Goal: Information Seeking & Learning: Compare options

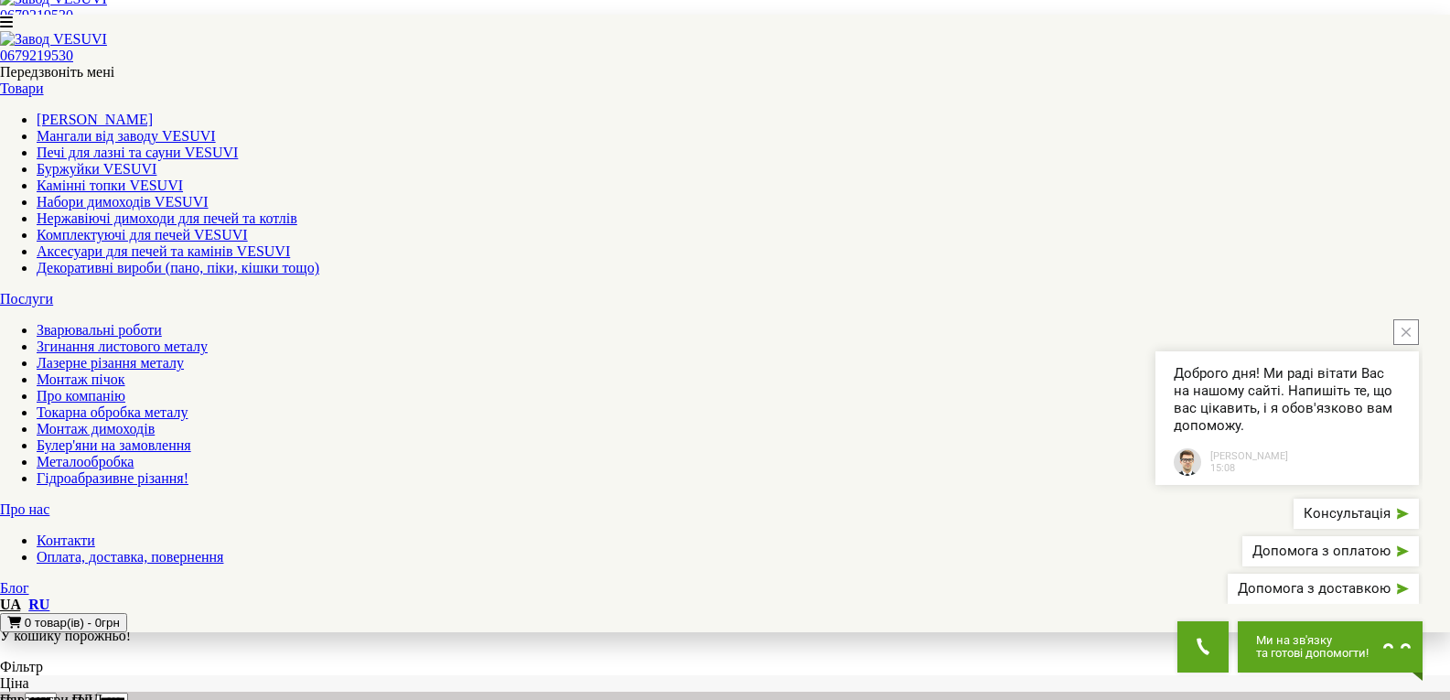
scroll to position [549, 0]
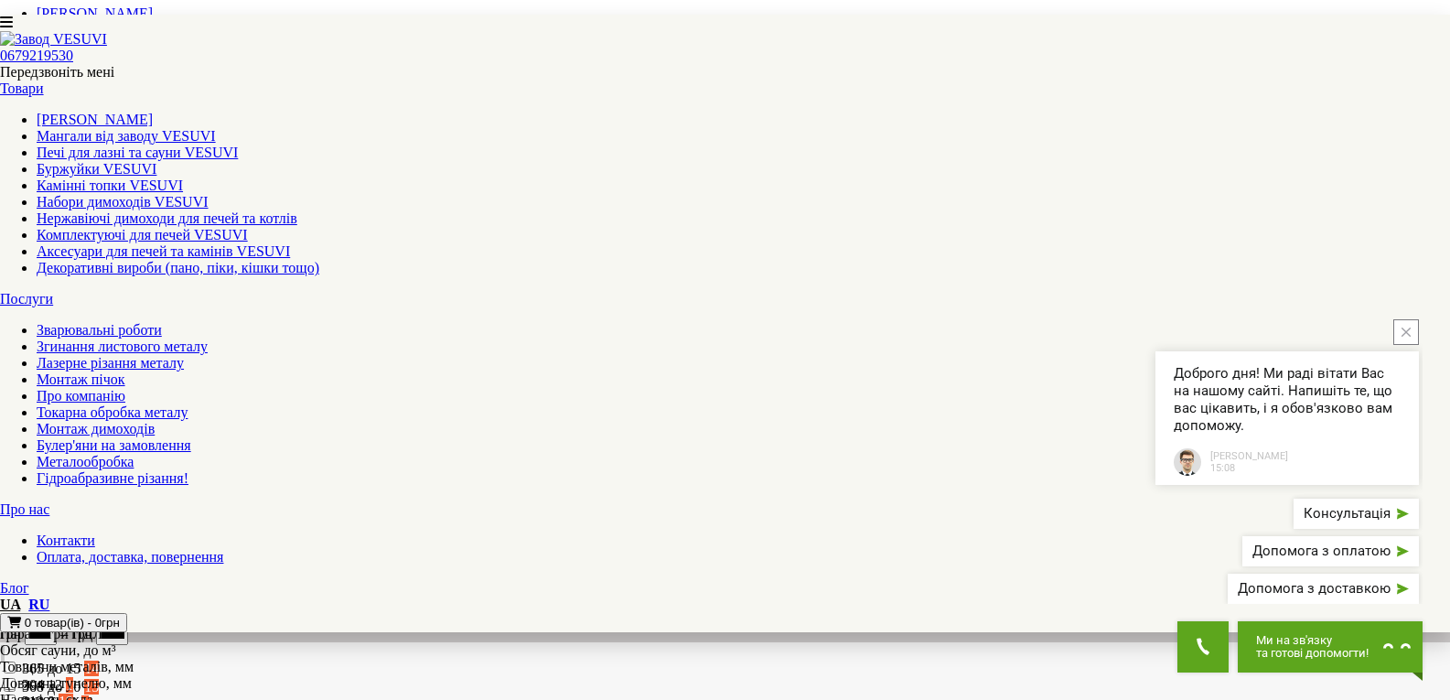
click at [1416, 345] on button "close button" at bounding box center [1407, 332] width 26 height 26
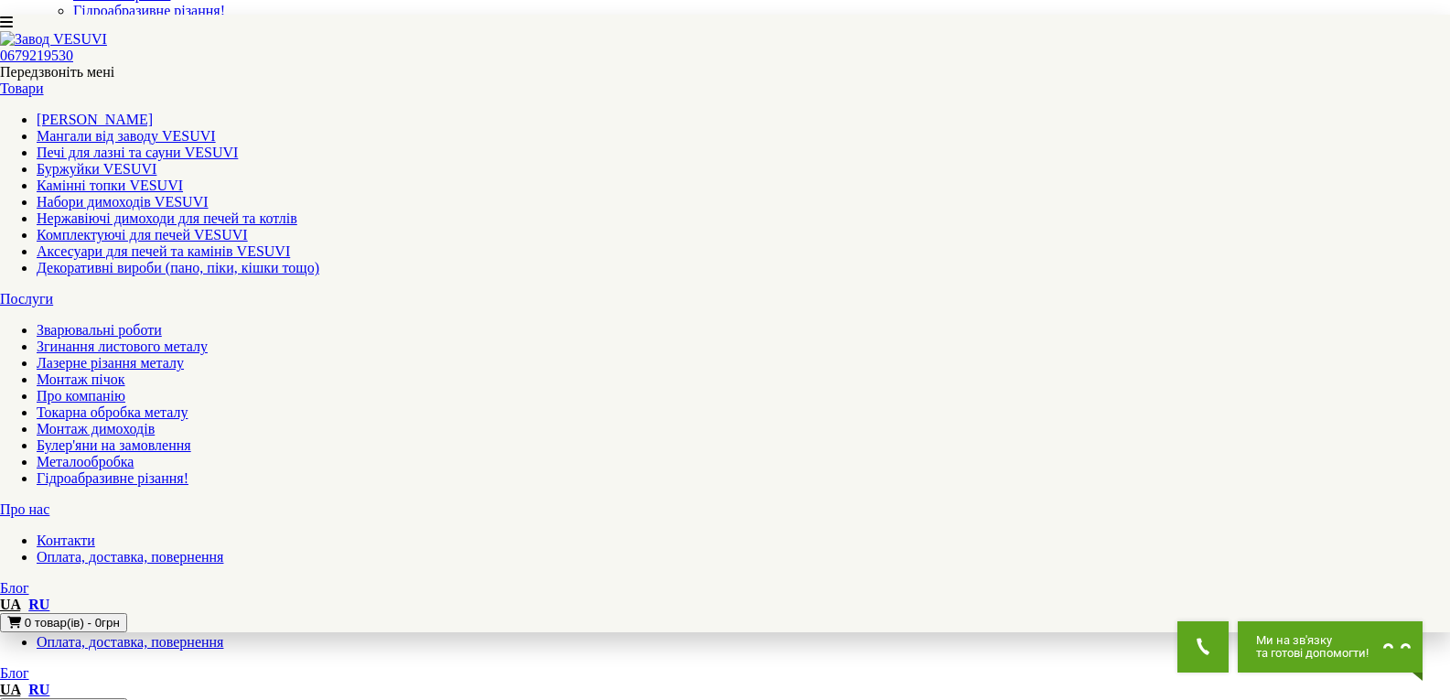
scroll to position [275, 0]
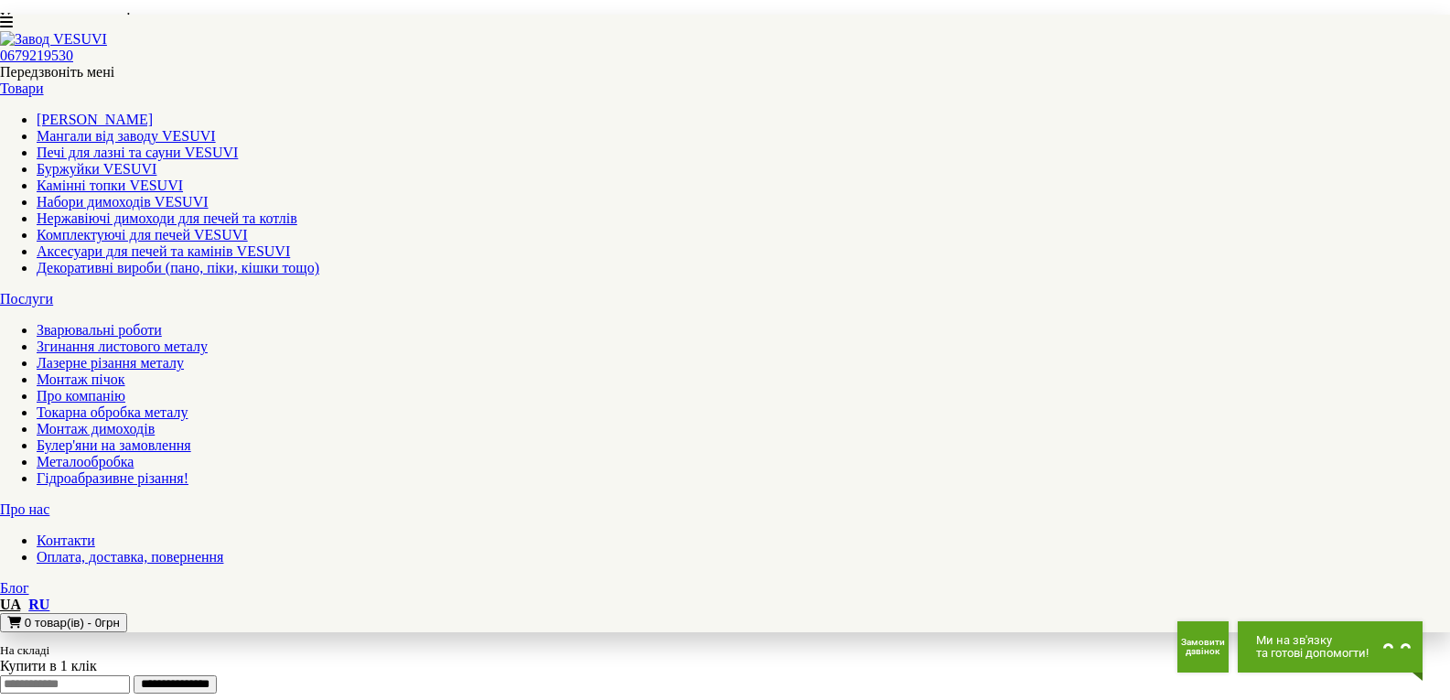
scroll to position [1084, 0]
drag, startPoint x: 225, startPoint y: 304, endPoint x: 659, endPoint y: 353, distance: 436.5
copy div "Піч для лазні Бочка 15 м³ з виносом 240 мм, дверцята 315×315 CANADA Дров'яна пі…"
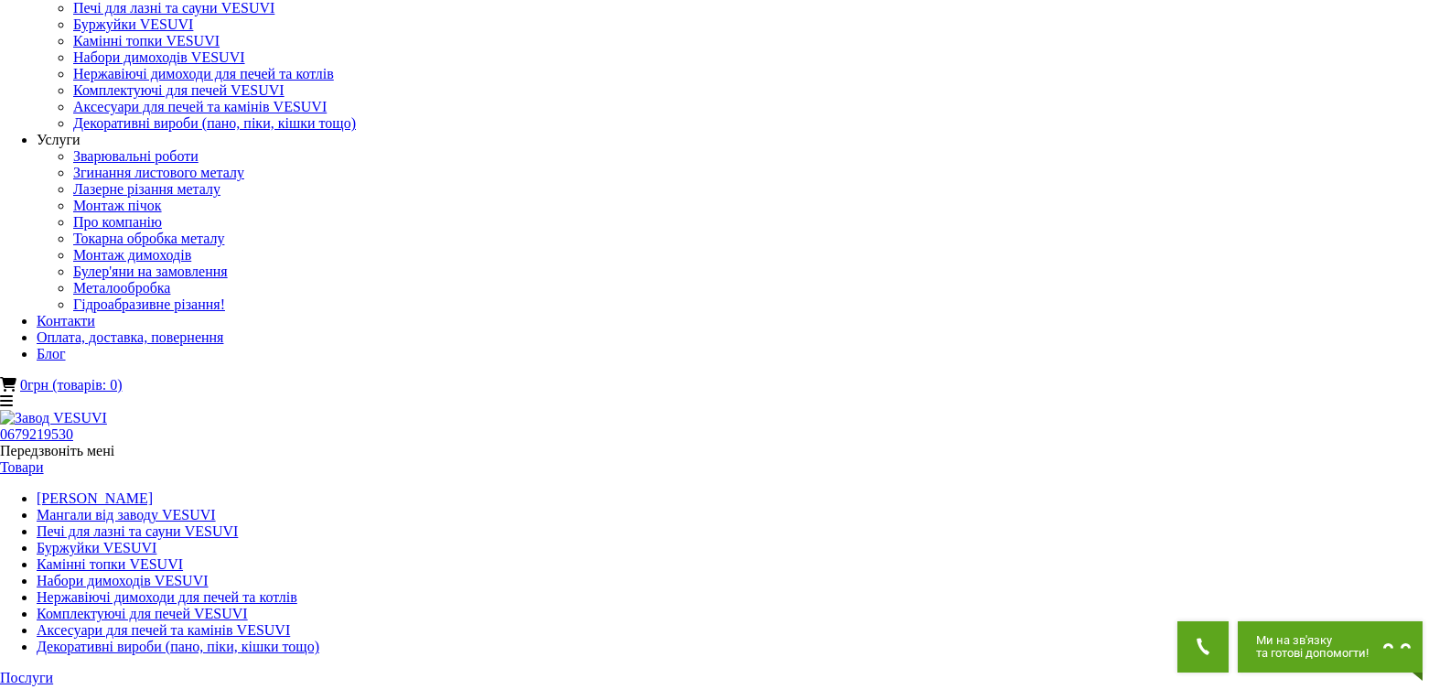
scroll to position [0, 0]
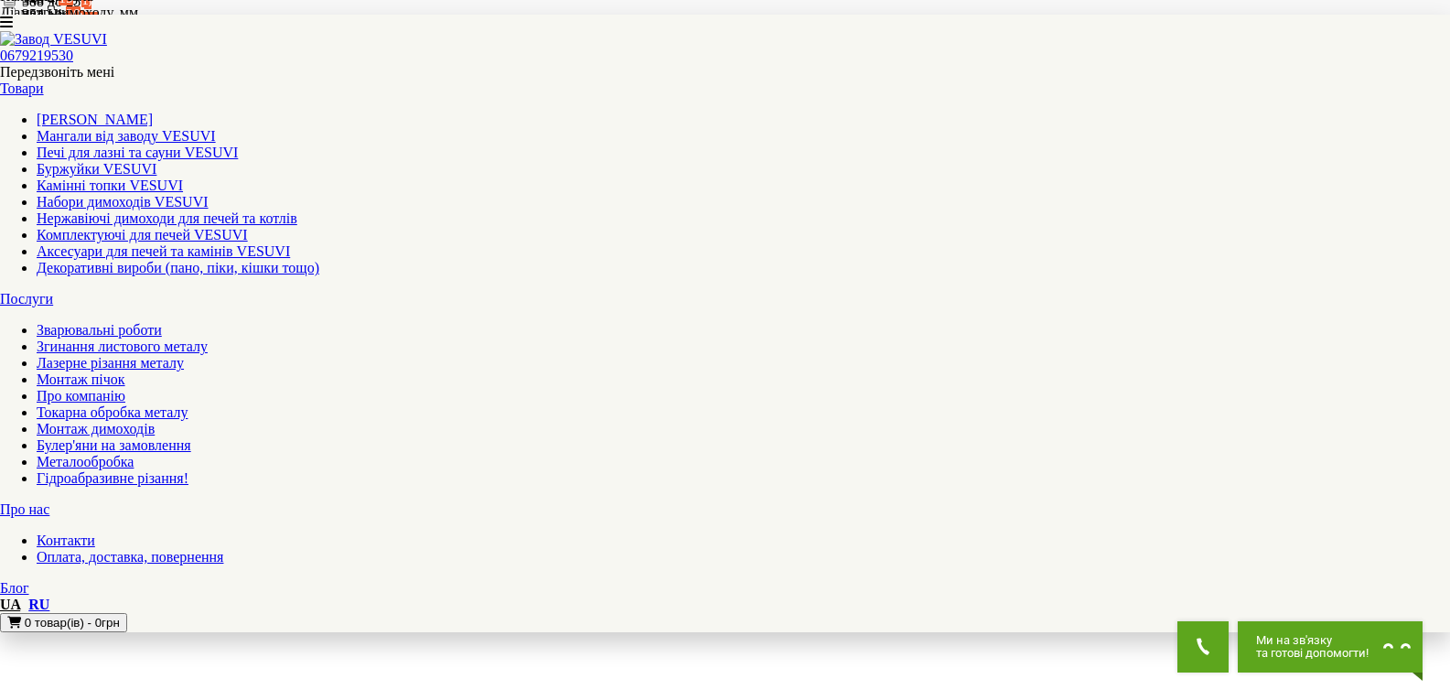
scroll to position [1619, 0]
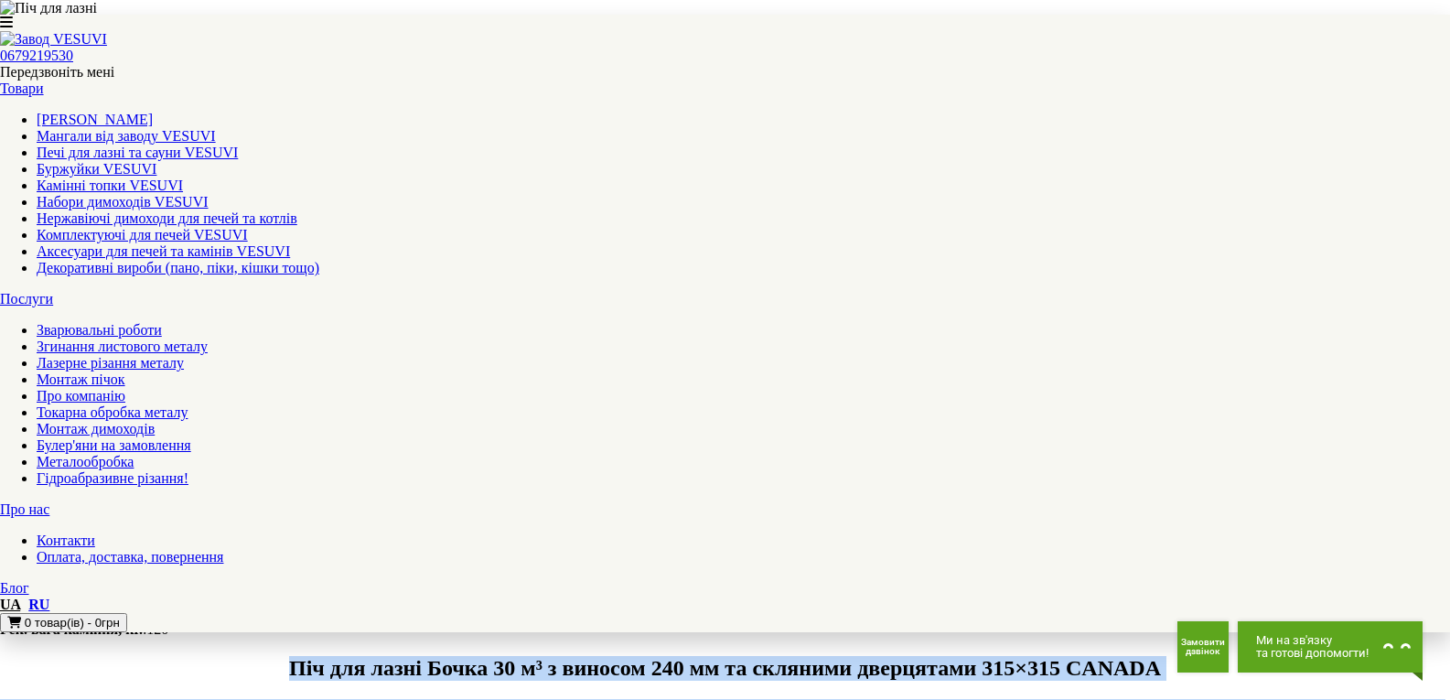
drag, startPoint x: 219, startPoint y: 216, endPoint x: 1011, endPoint y: 95, distance: 801.6
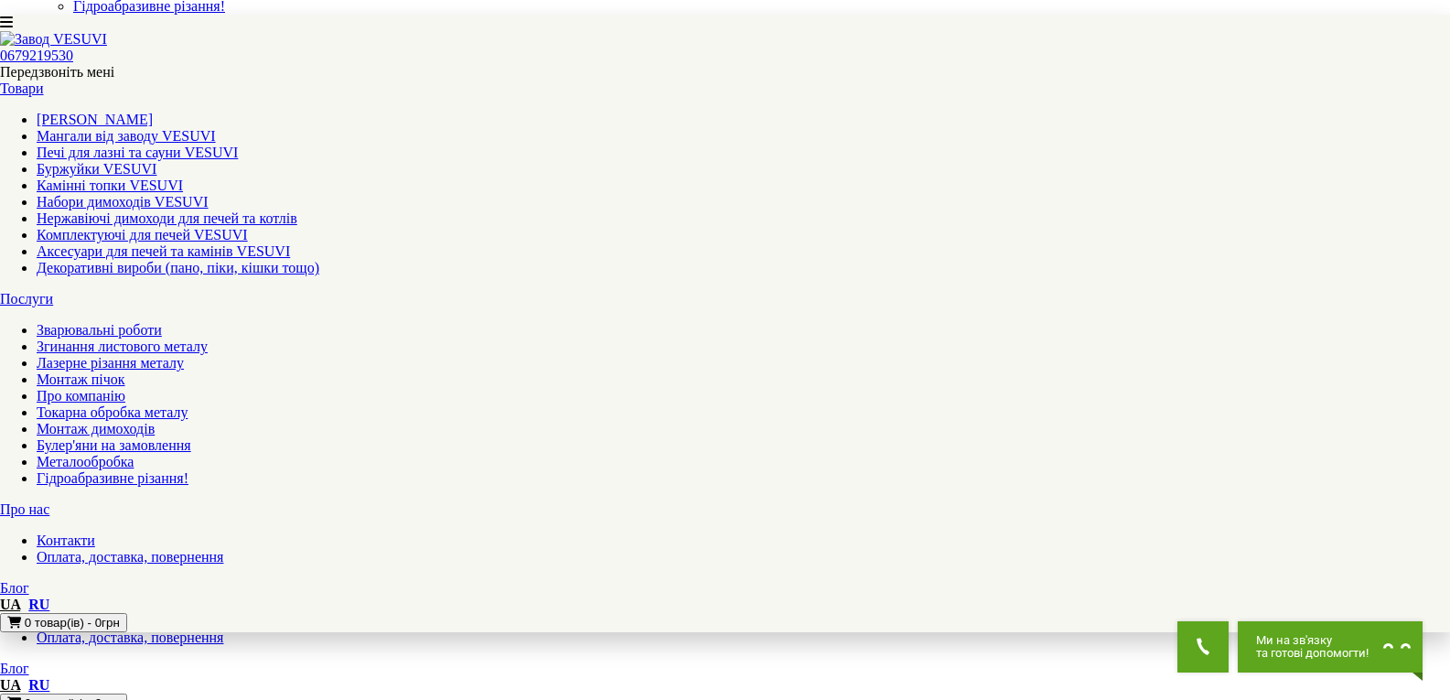
scroll to position [394, 0]
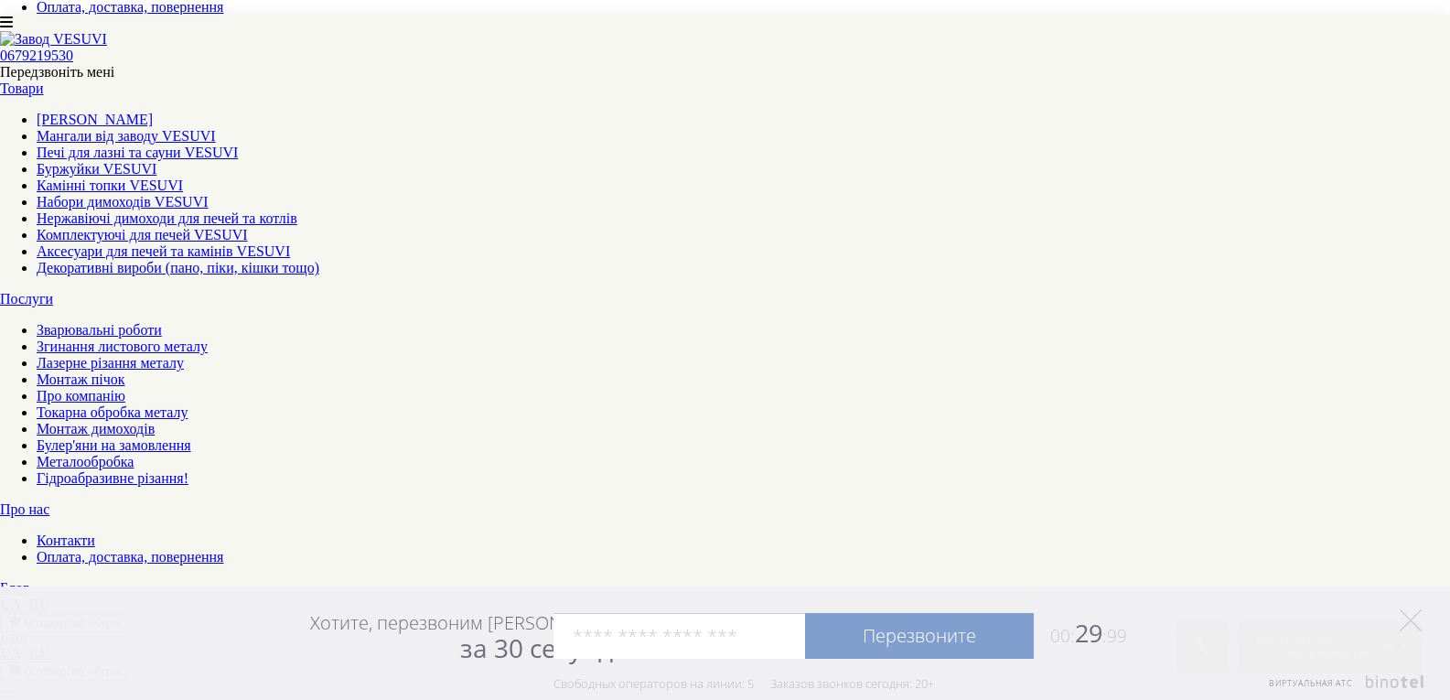
drag, startPoint x: 216, startPoint y: 275, endPoint x: 742, endPoint y: 489, distance: 567.7
click at [1416, 621] on icon at bounding box center [1411, 620] width 22 height 22
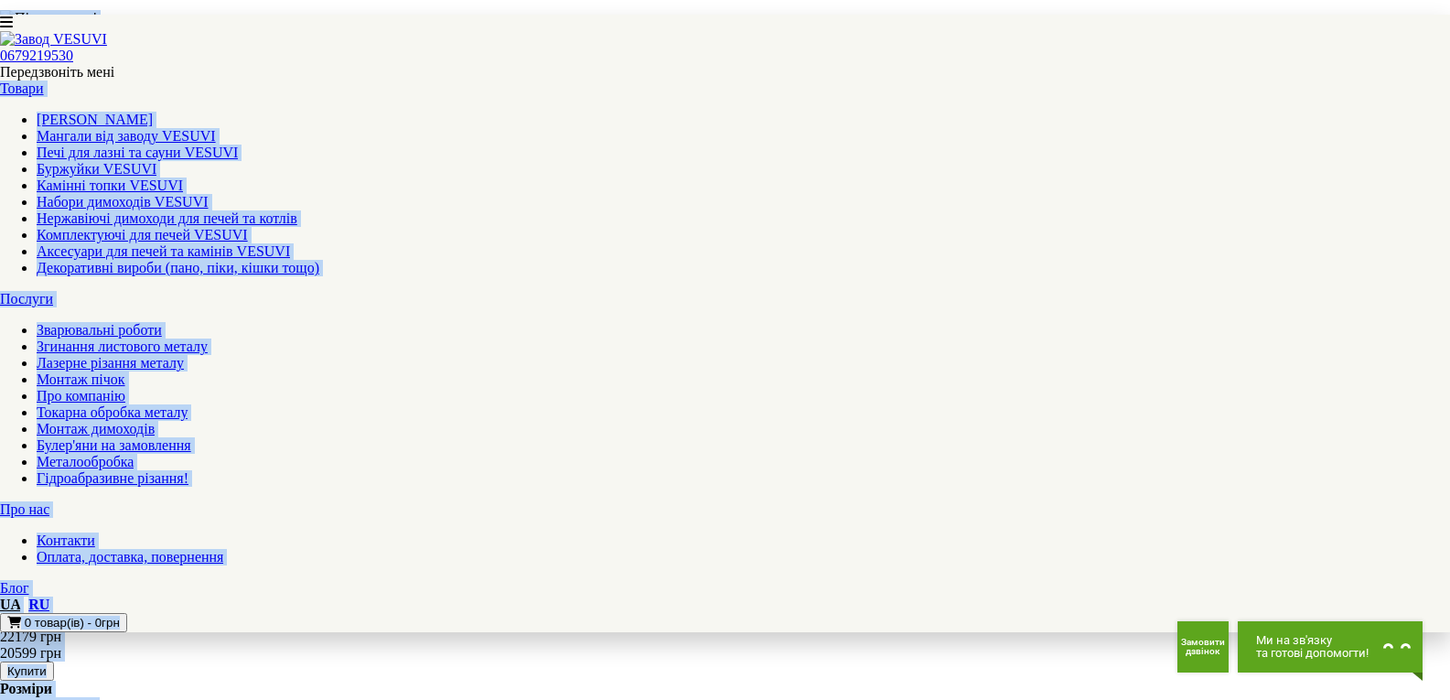
scroll to position [1274, 0]
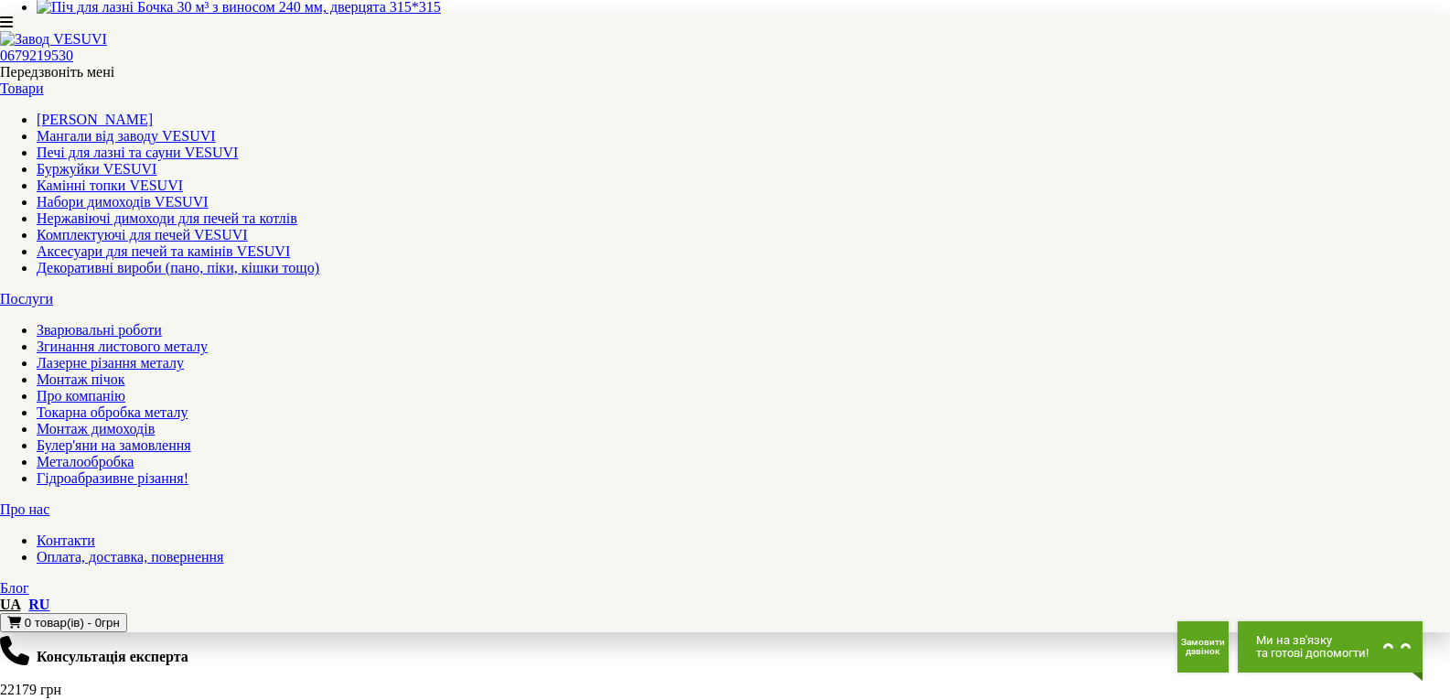
drag, startPoint x: 211, startPoint y: 90, endPoint x: 582, endPoint y: 162, distance: 377.6
copy div "Піч для лазні Бочка 30 м³ з виносом 240 мм та скляними дверцятами 315×315 CANAD…"
click at [216, 128] on link "Мангали від заводу VESUVI" at bounding box center [126, 136] width 179 height 16
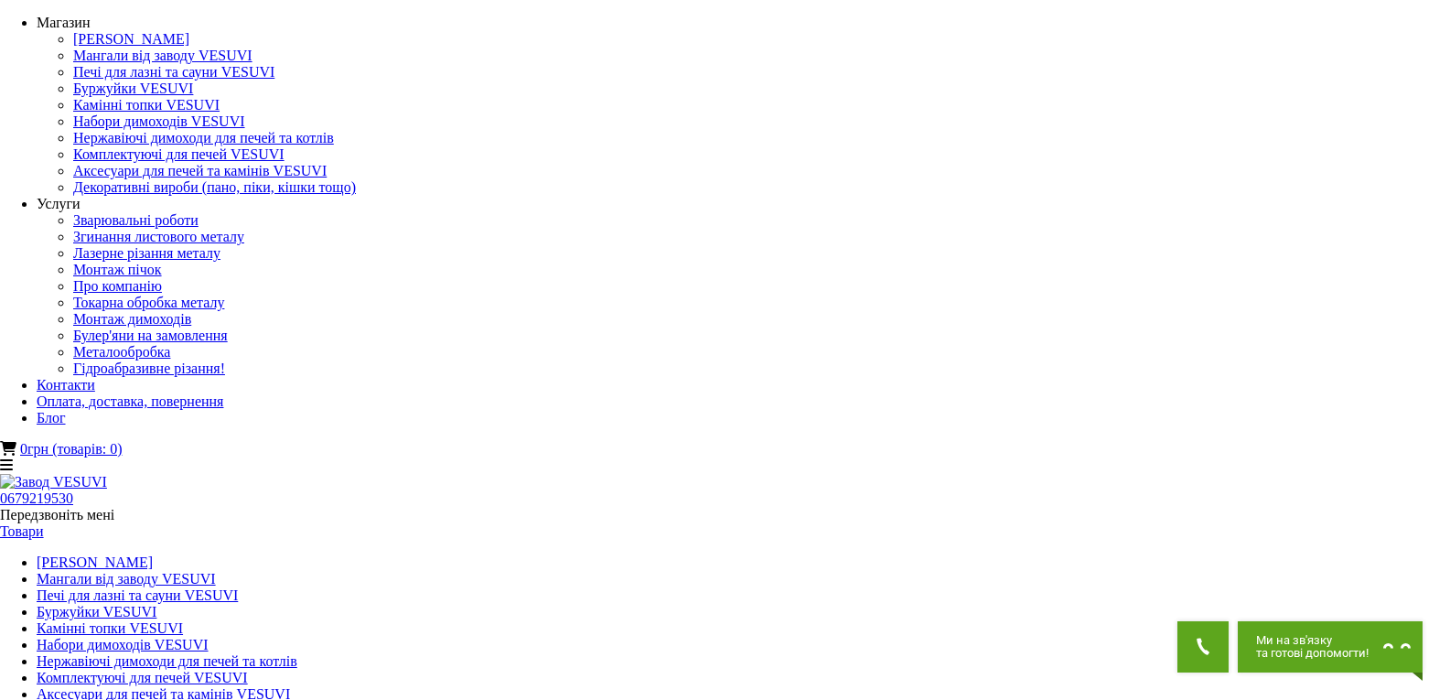
click at [153, 555] on link "[PERSON_NAME]" at bounding box center [95, 563] width 116 height 16
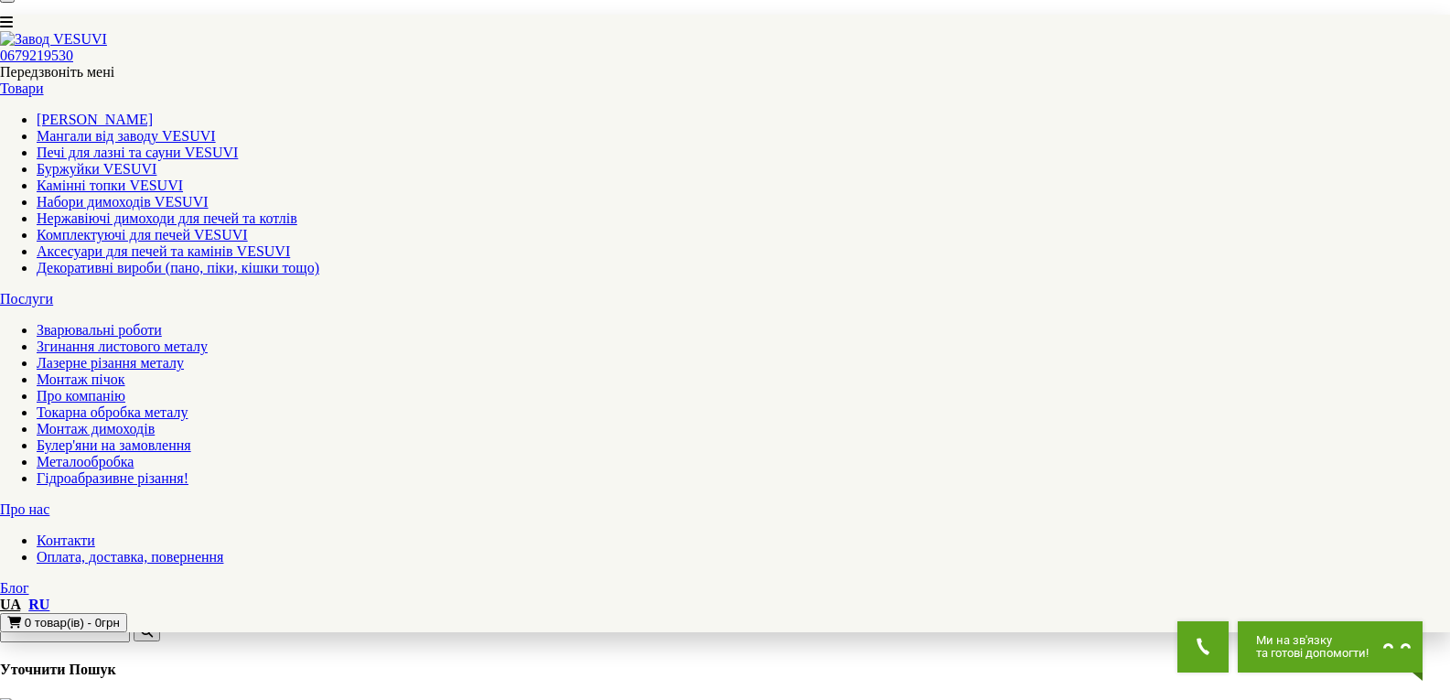
scroll to position [1098, 0]
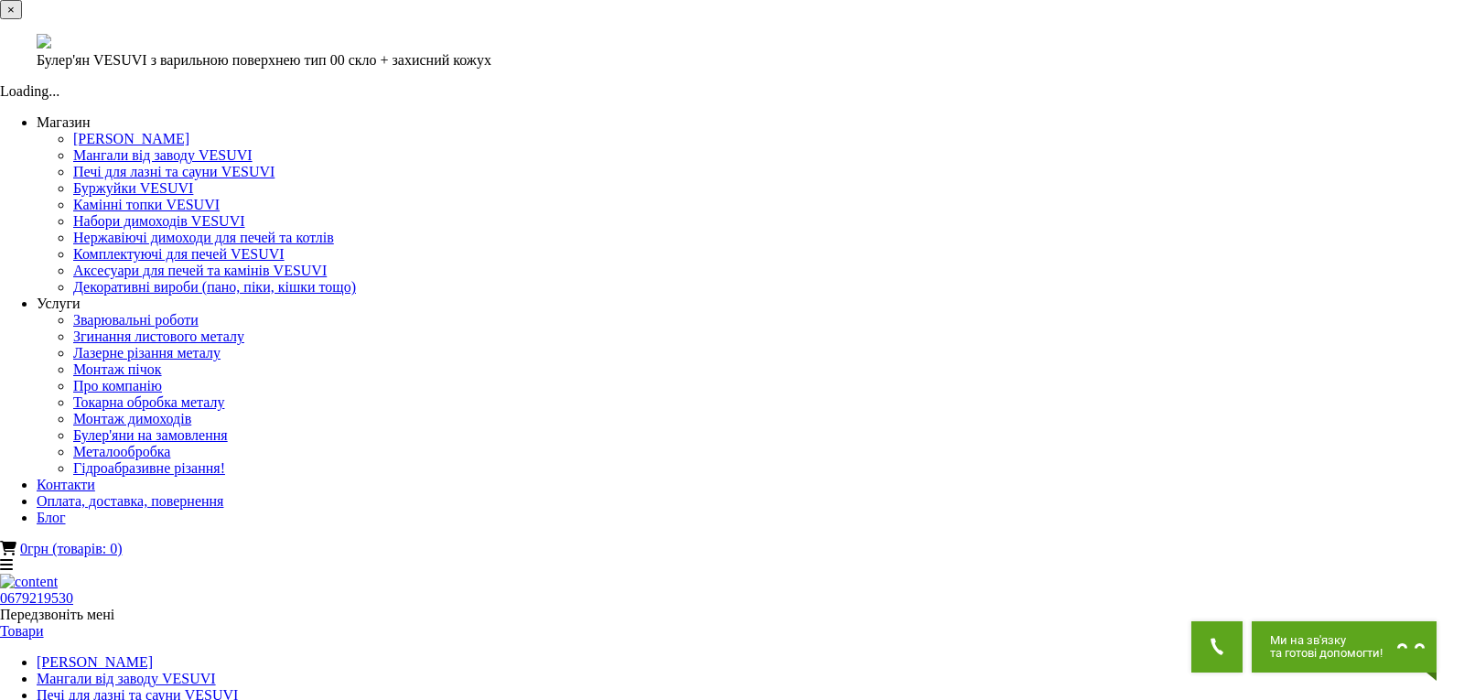
click at [22, 19] on button "×" at bounding box center [11, 9] width 22 height 19
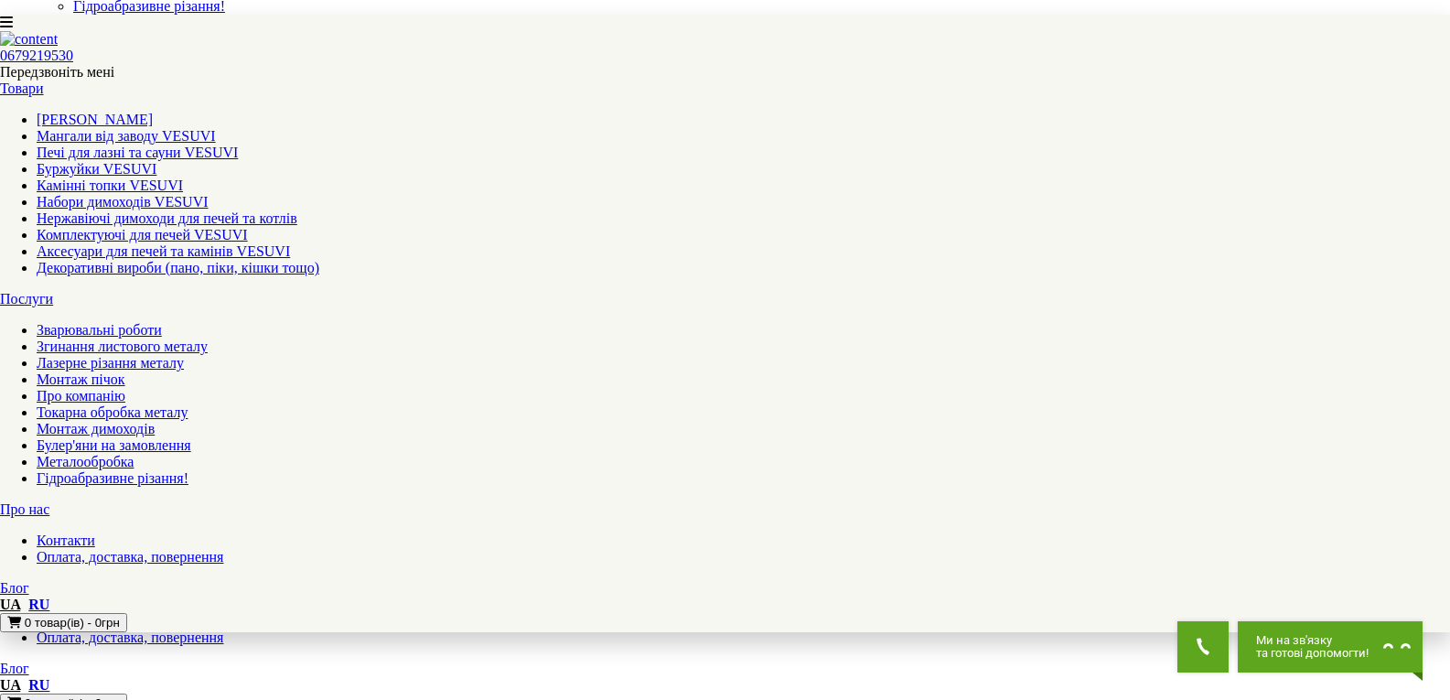
scroll to position [458, 0]
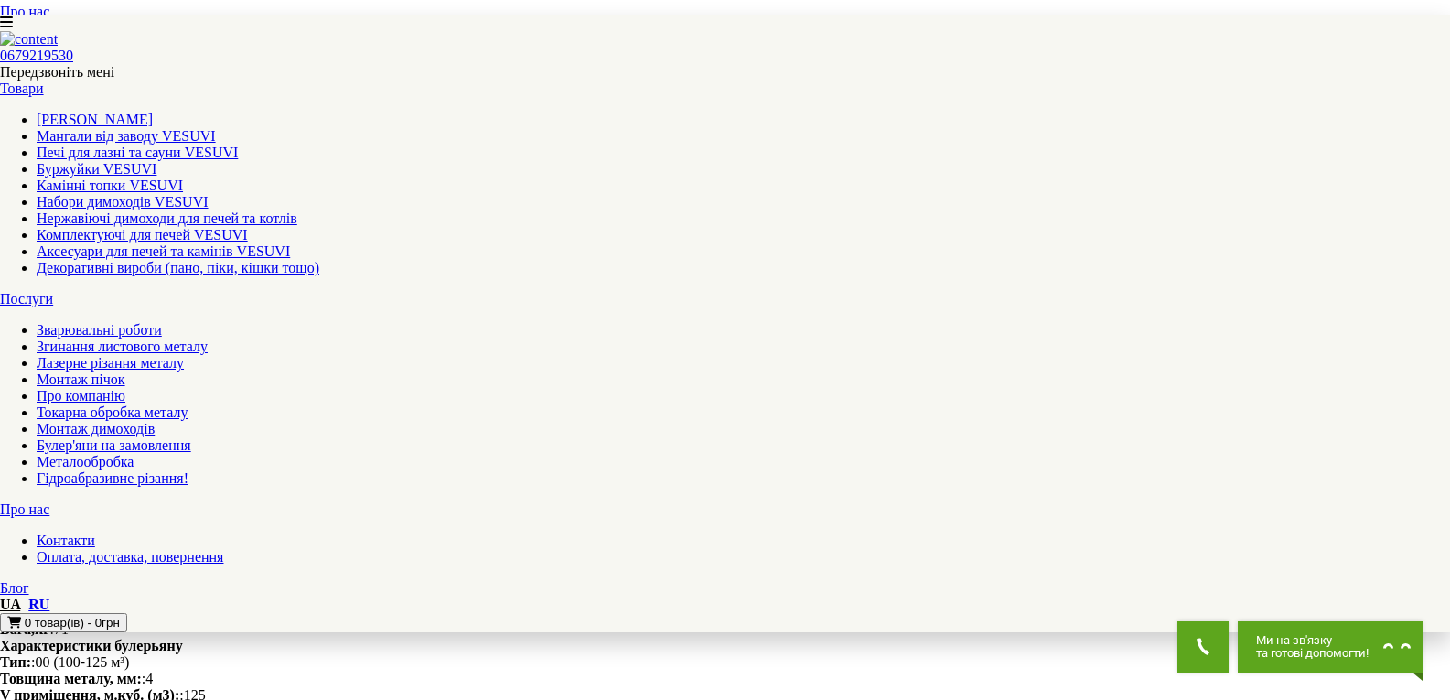
drag, startPoint x: 201, startPoint y: 112, endPoint x: 923, endPoint y: 158, distance: 723.5
copy div "Булер'ян VESUVI з варильною поверхнею тип 00 (скло + захисний кожух) — універса…"
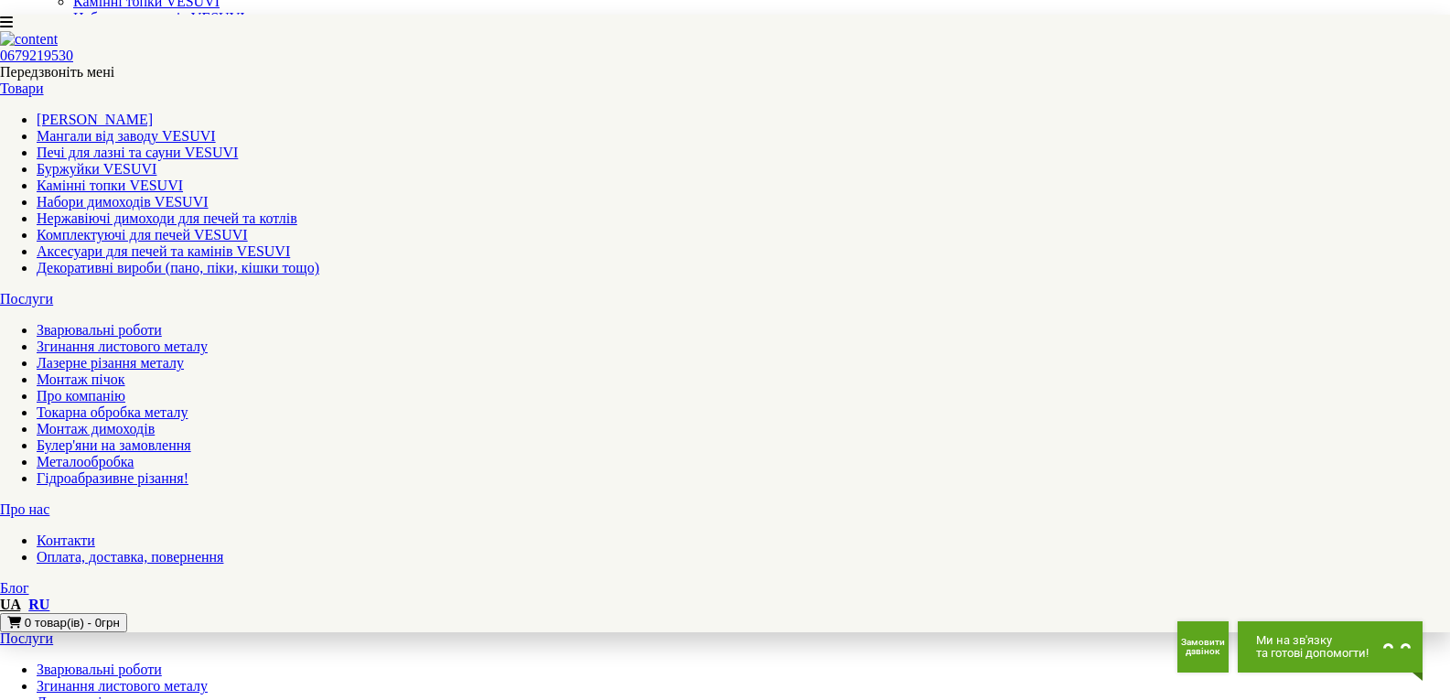
scroll to position [0, 0]
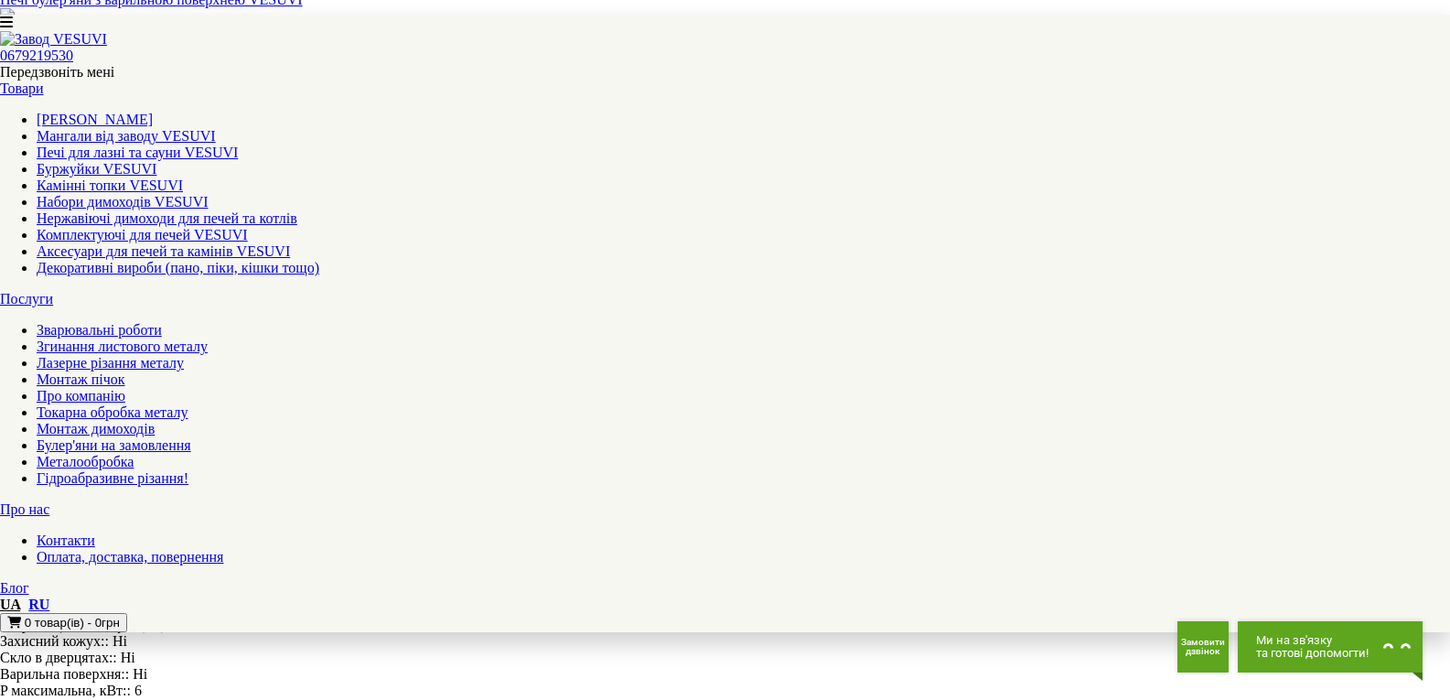
scroll to position [1922, 0]
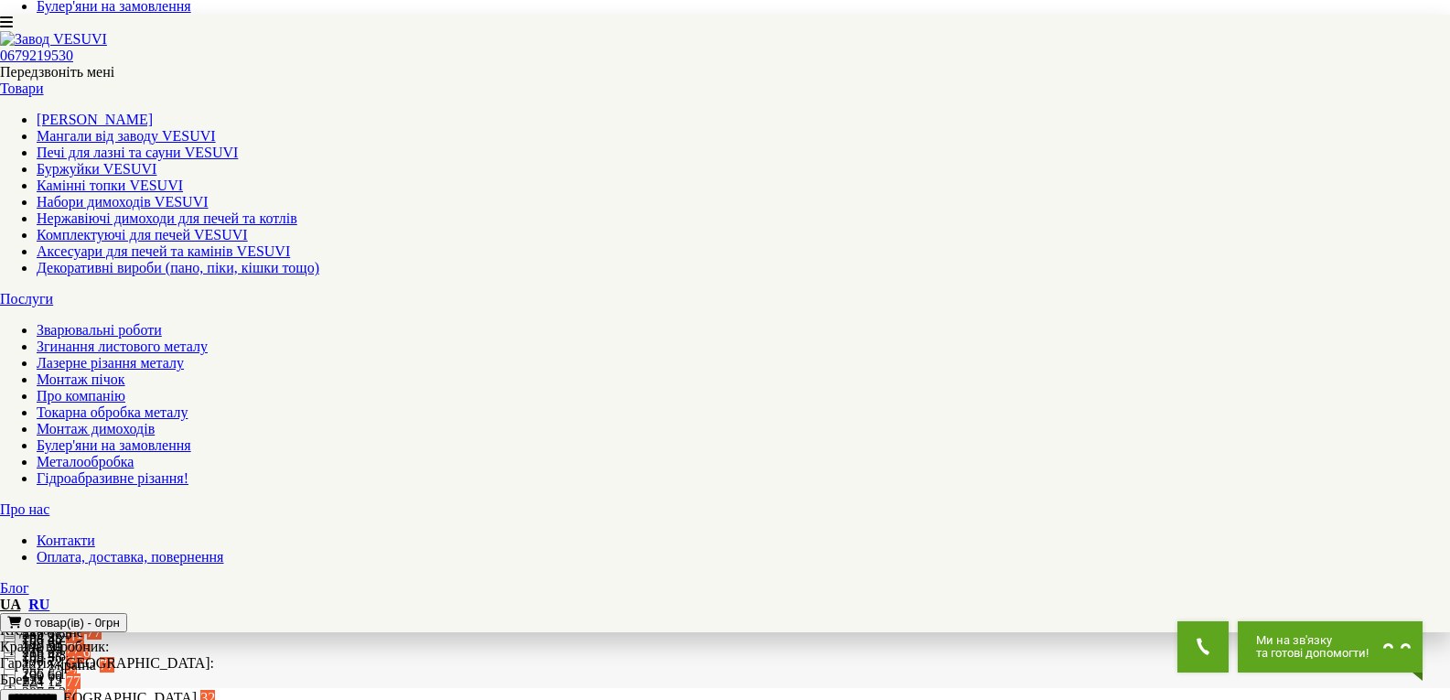
scroll to position [1007, 0]
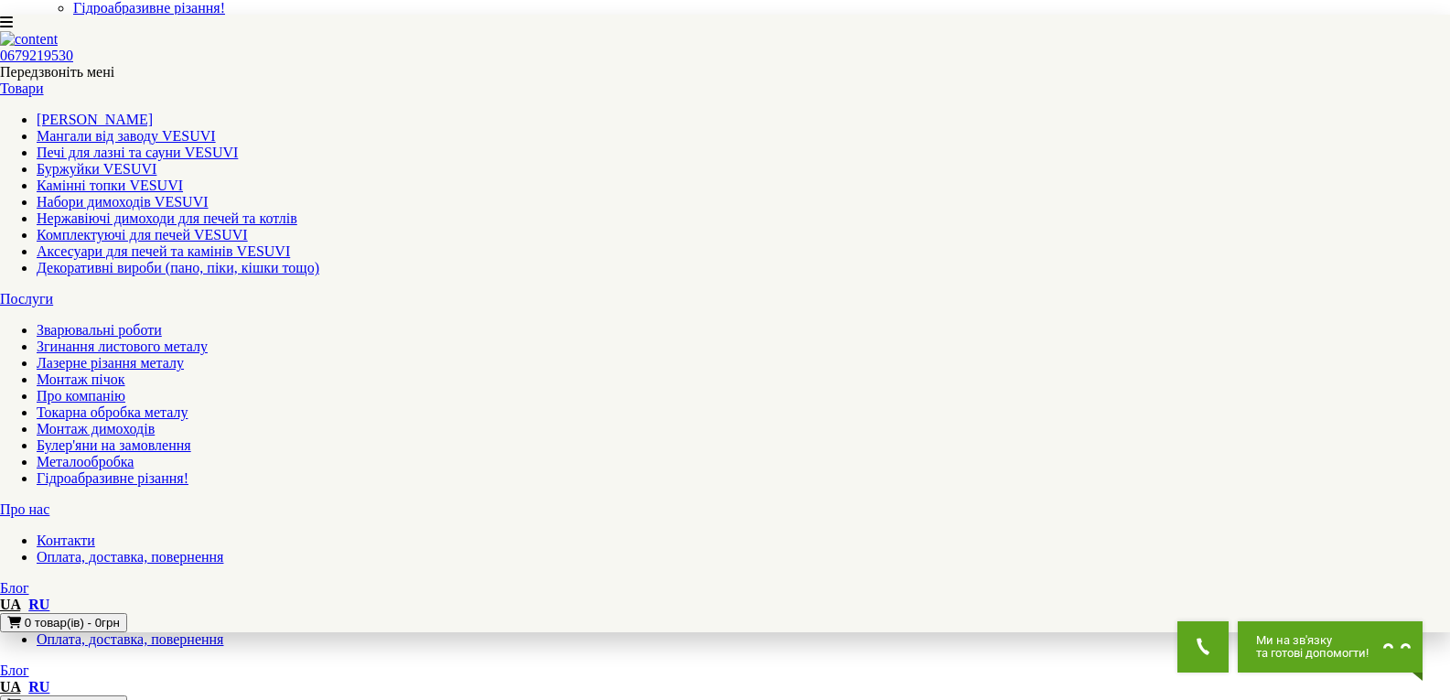
scroll to position [366, 0]
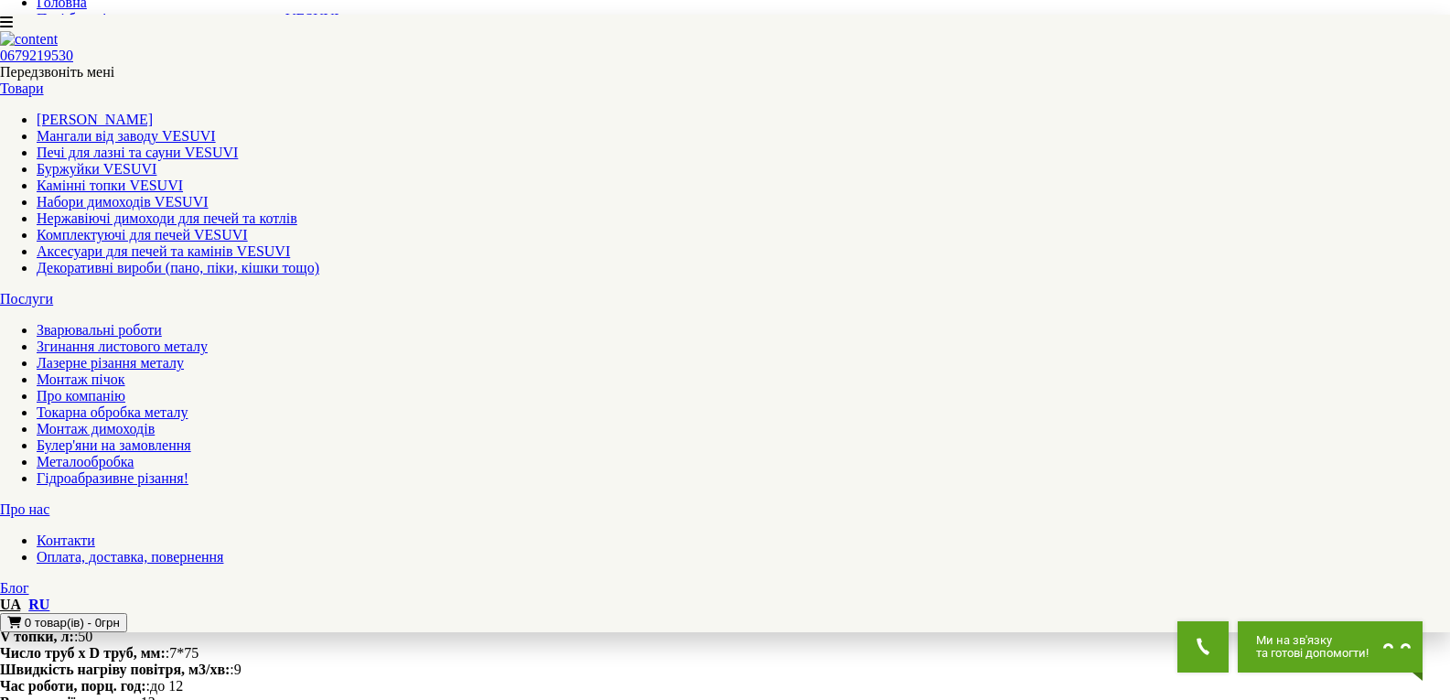
scroll to position [1007, 0]
drag, startPoint x: 236, startPoint y: 191, endPoint x: 863, endPoint y: 474, distance: 687.6
copy div "Lor-ipsum’do SITAME c adipiscin elitseddo eiu 37 Temporincid: Utlaboree dolorem…"
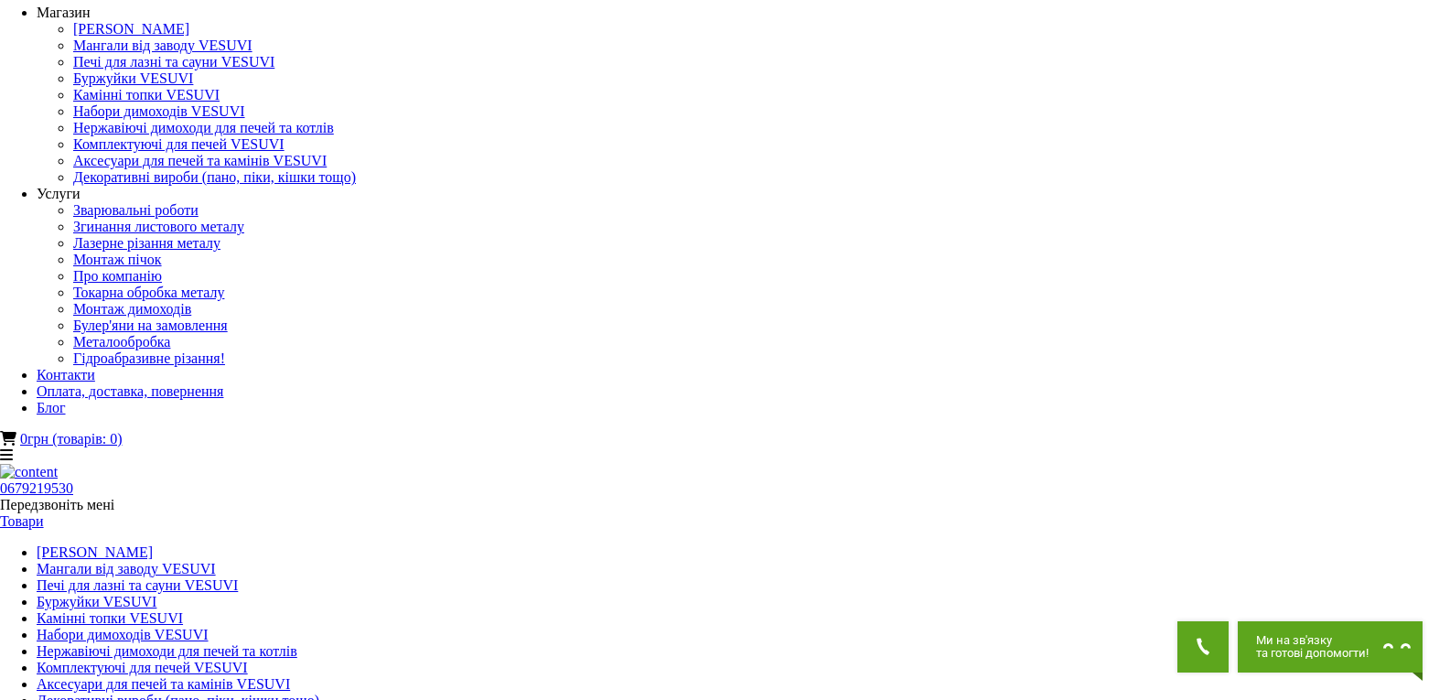
scroll to position [0, 0]
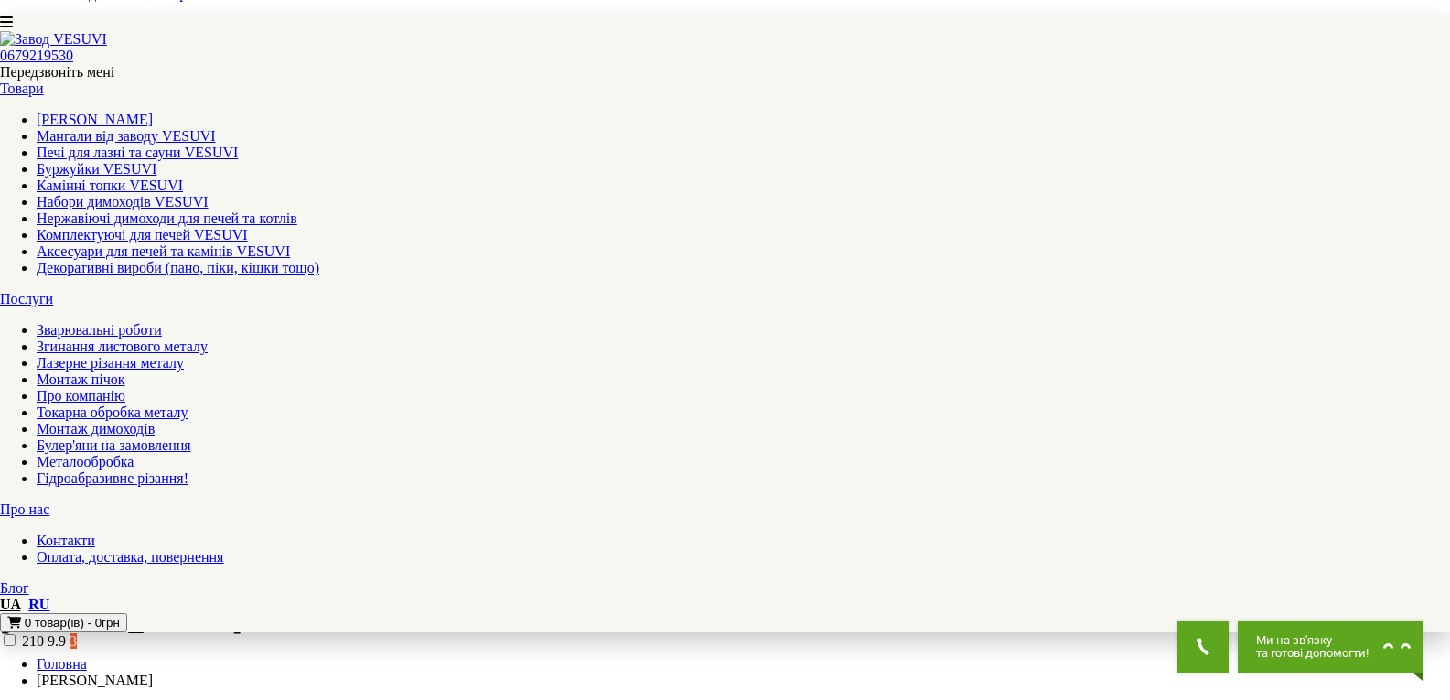
click at [156, 161] on link "Буржуйки VESUVI" at bounding box center [97, 169] width 120 height 16
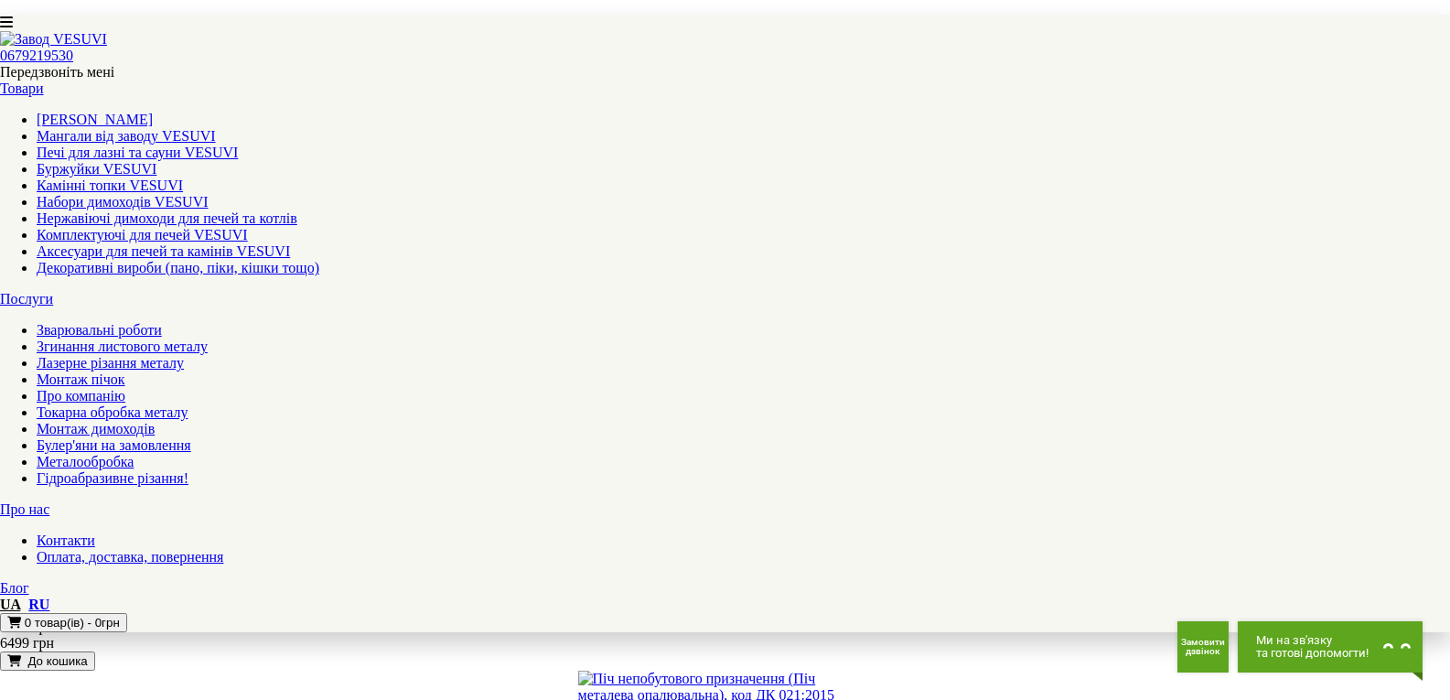
scroll to position [2196, 0]
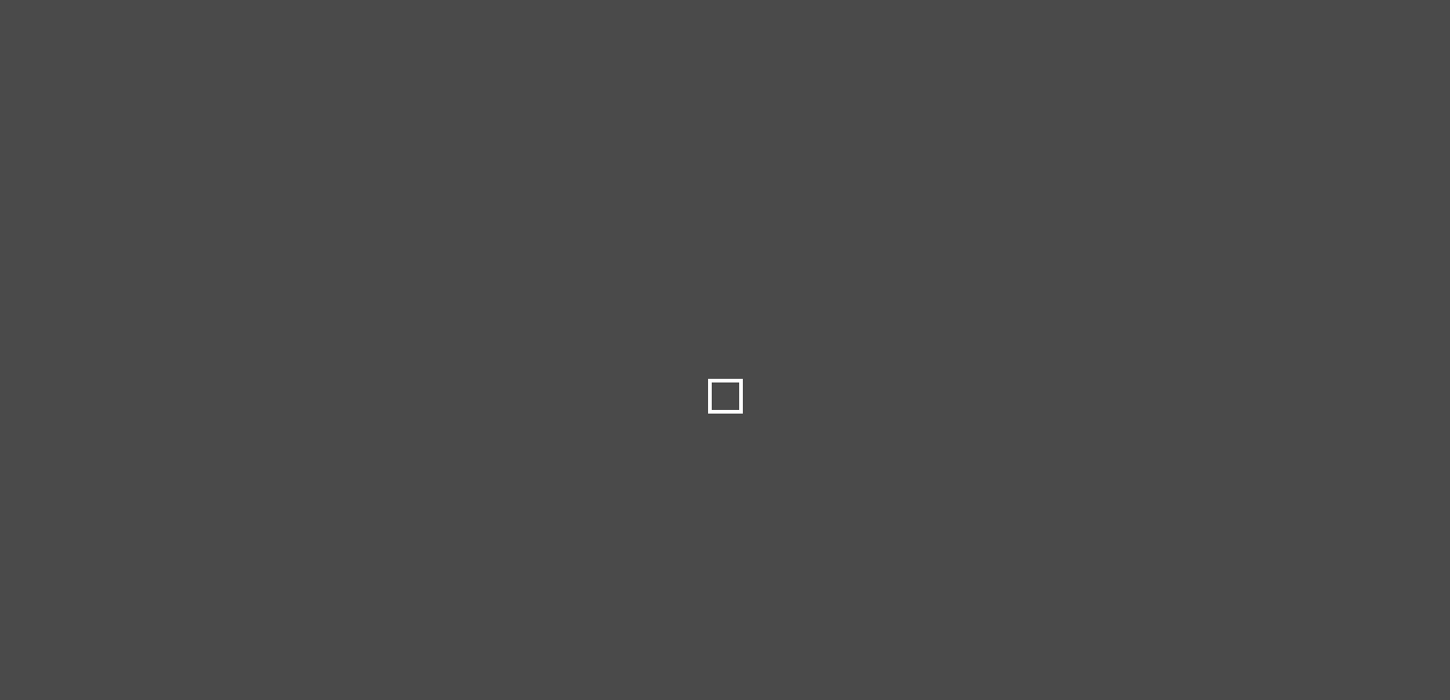
select select
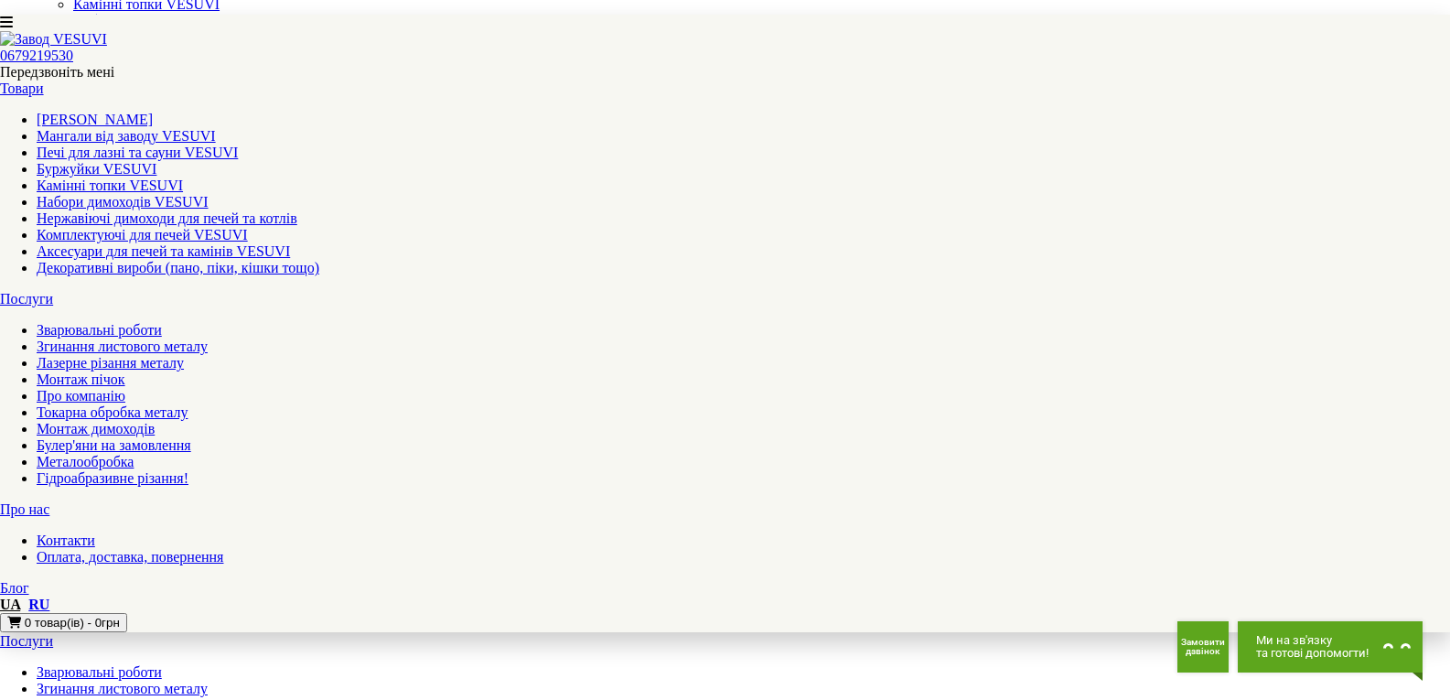
scroll to position [183, 0]
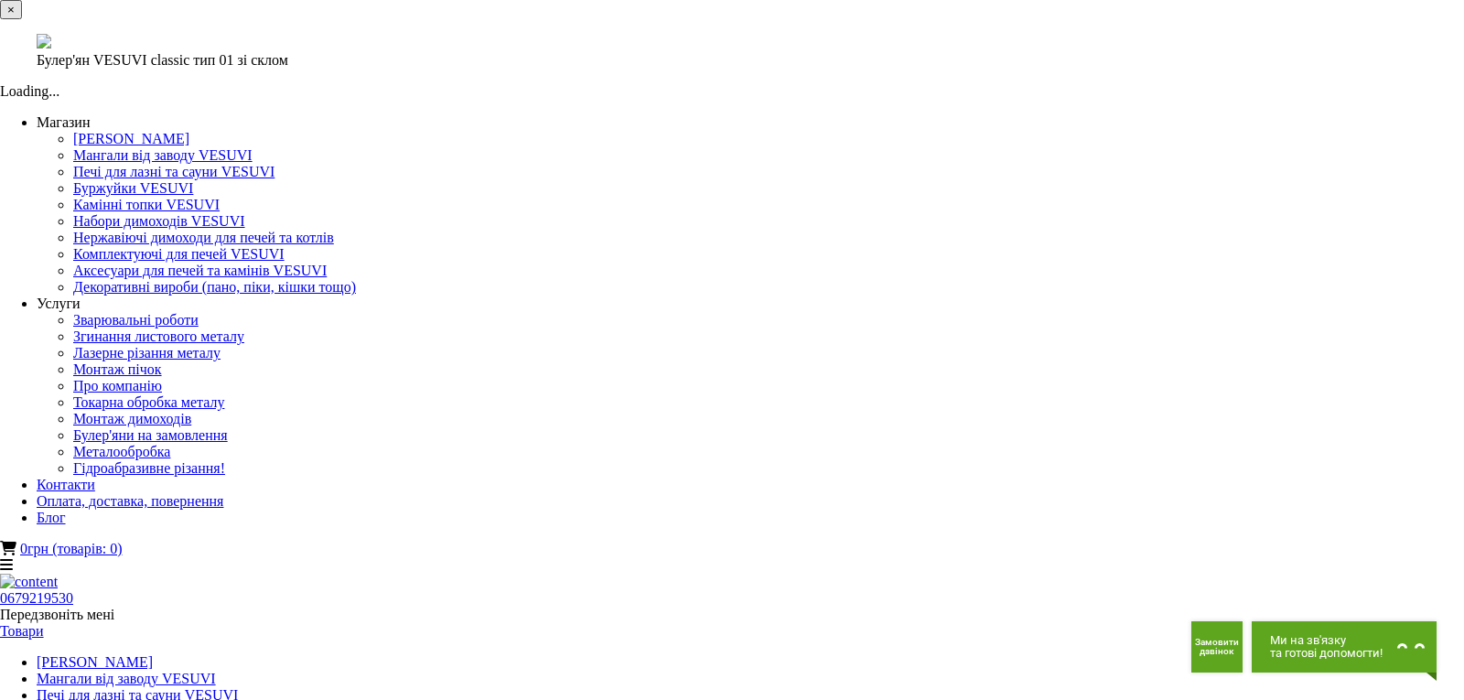
click at [22, 19] on button "×" at bounding box center [11, 9] width 22 height 19
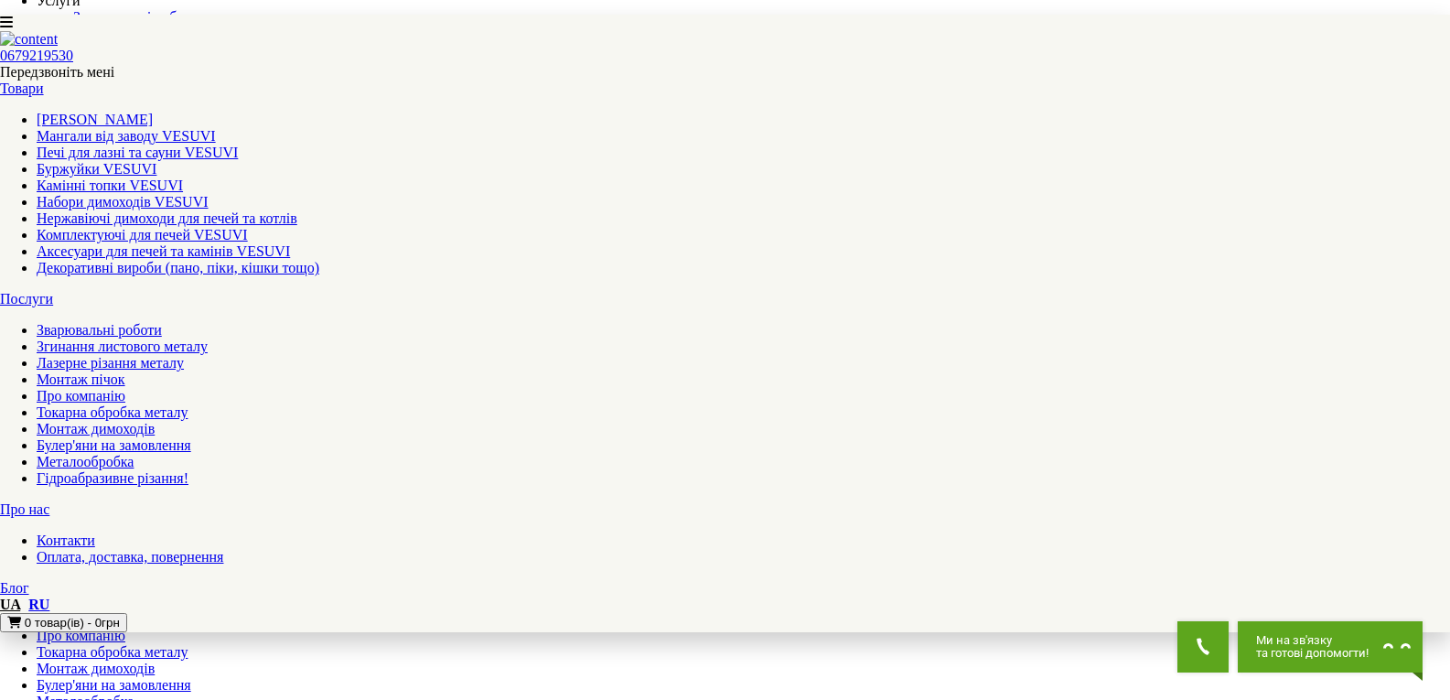
scroll to position [366, 0]
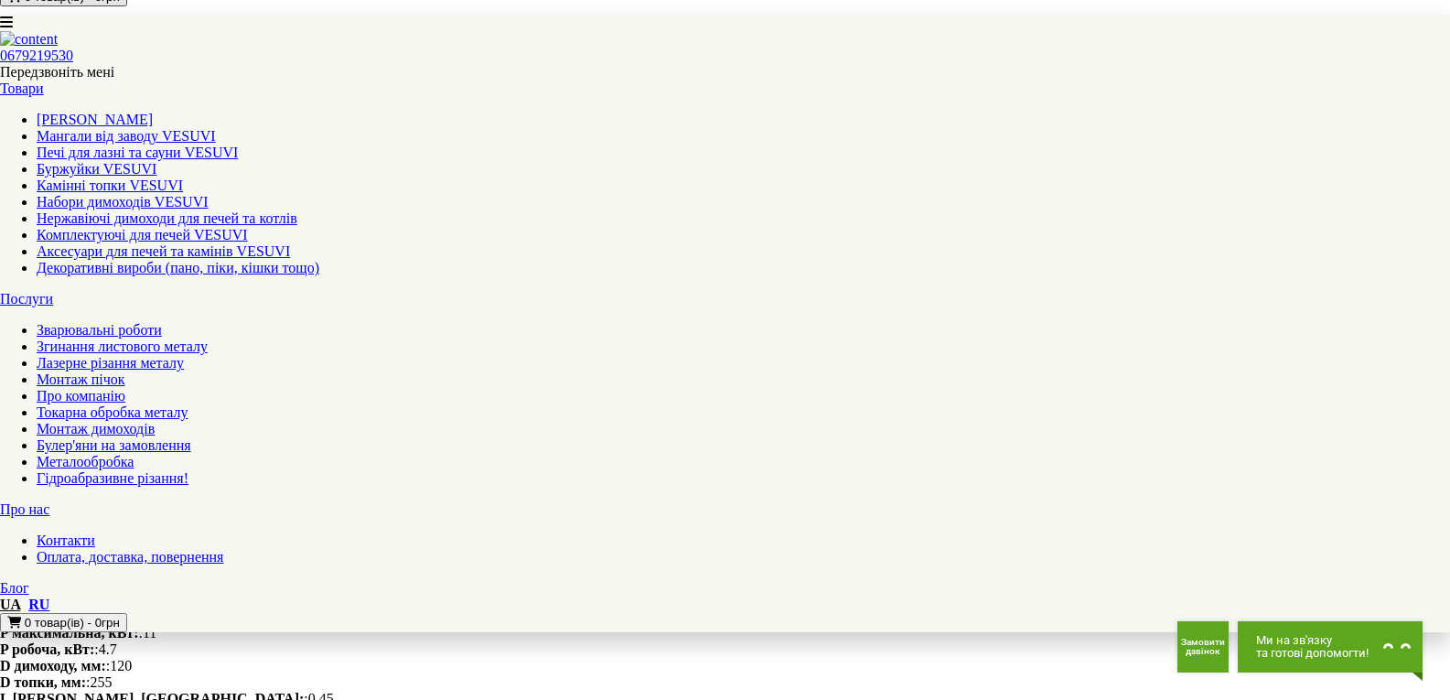
drag, startPoint x: 207, startPoint y: 200, endPoint x: 875, endPoint y: 82, distance: 678.3
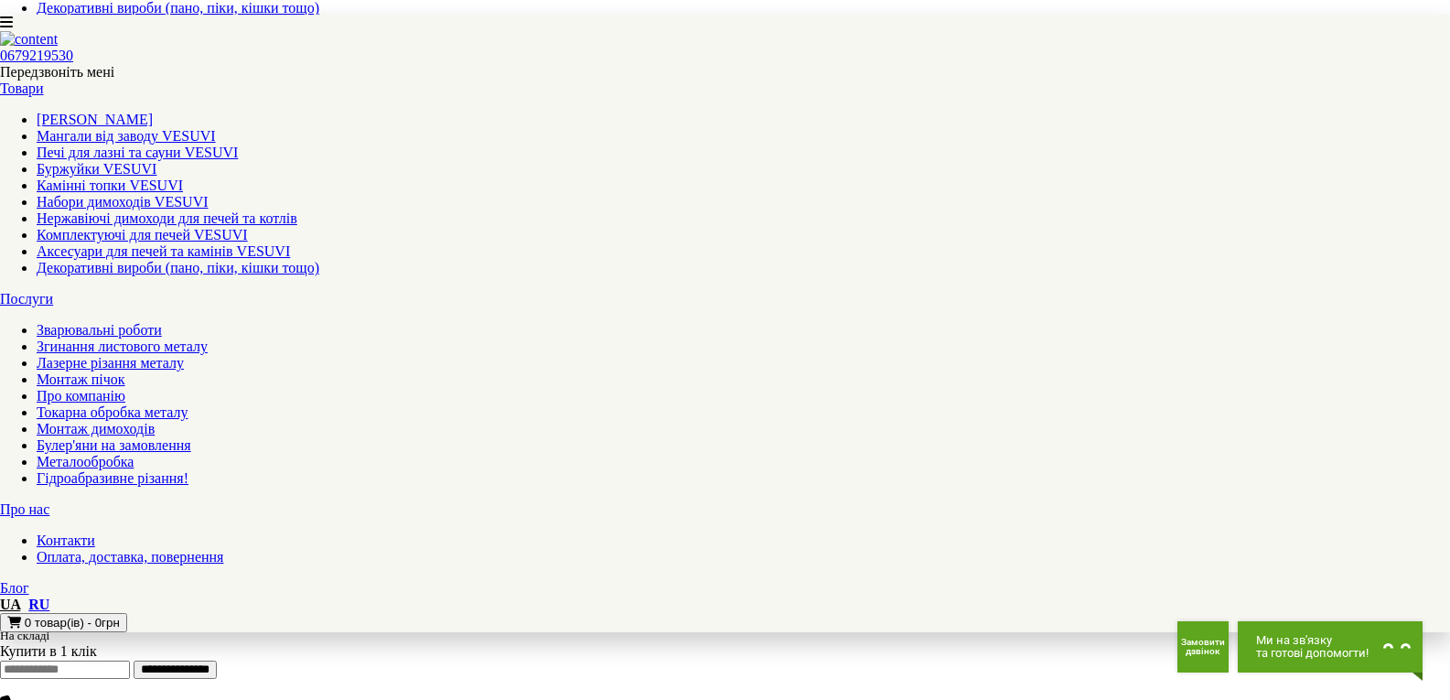
copy div "Булер’ян VESUVI Класик тип 01 зі склом — ефективна піч для обігріву 200 м³ Дров…"
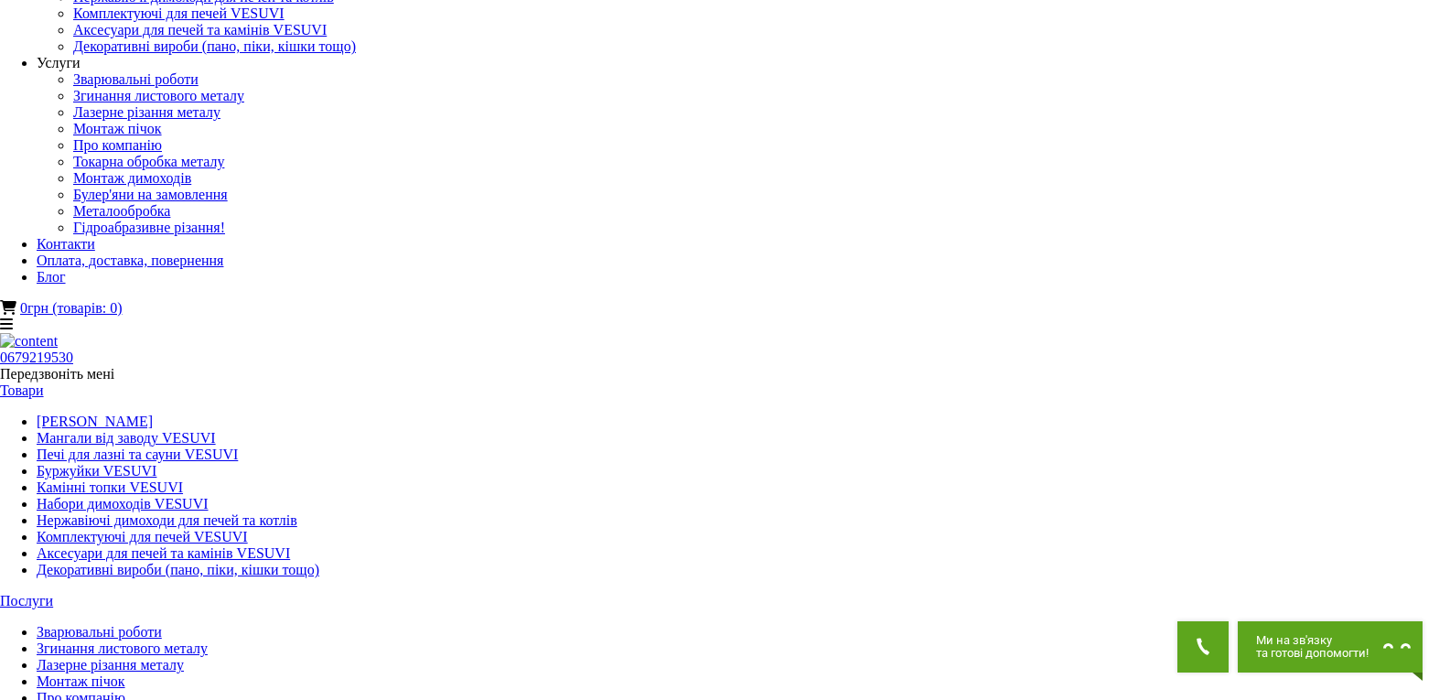
scroll to position [0, 0]
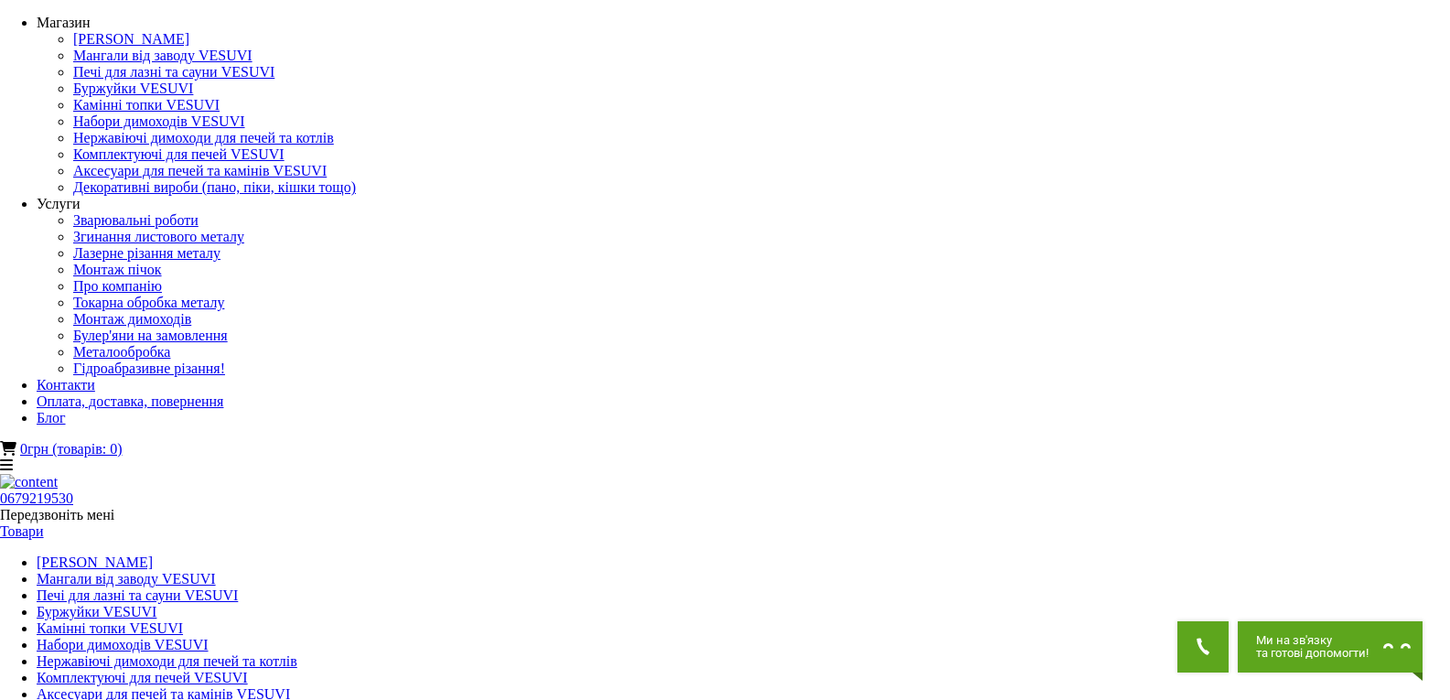
drag, startPoint x: 848, startPoint y: 165, endPoint x: 899, endPoint y: 163, distance: 50.4
